Goal: Transaction & Acquisition: Purchase product/service

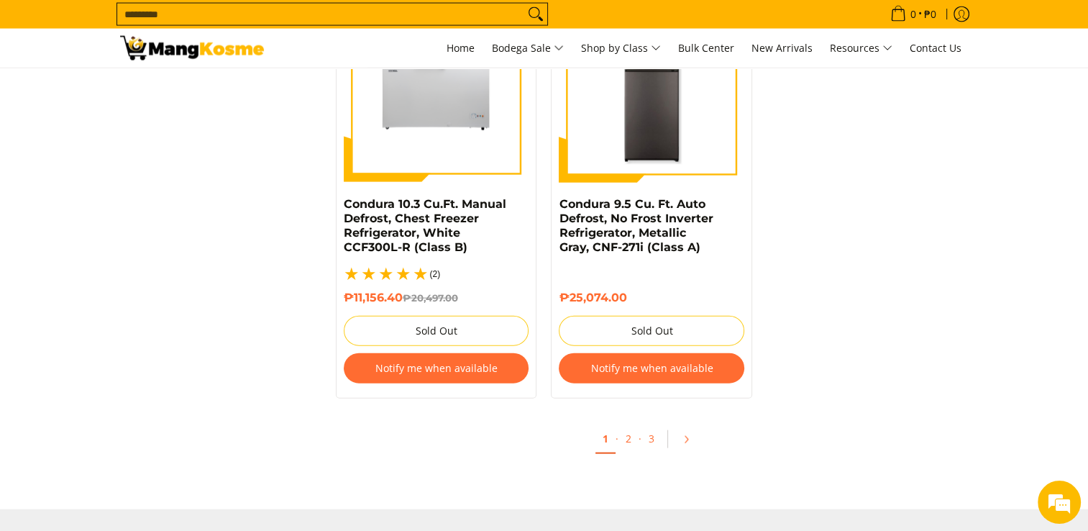
scroll to position [3236, 0]
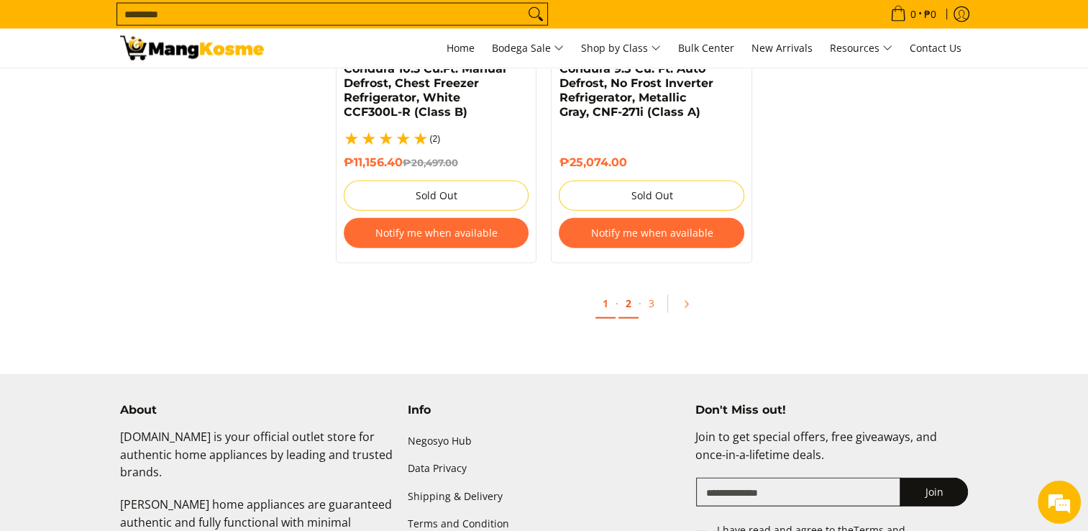
click at [629, 289] on link "2" at bounding box center [628, 303] width 20 height 29
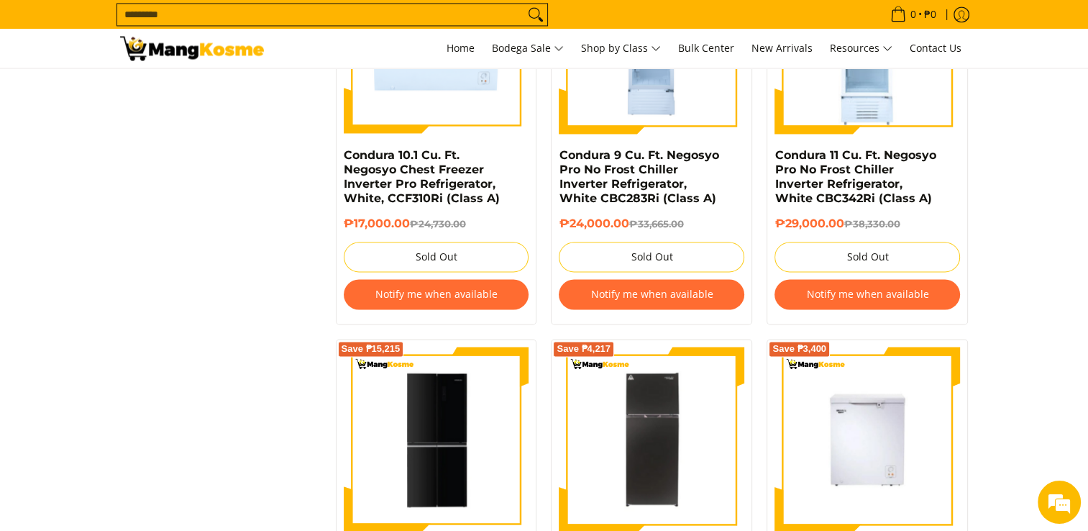
scroll to position [2373, 0]
